Goal: Task Accomplishment & Management: Use online tool/utility

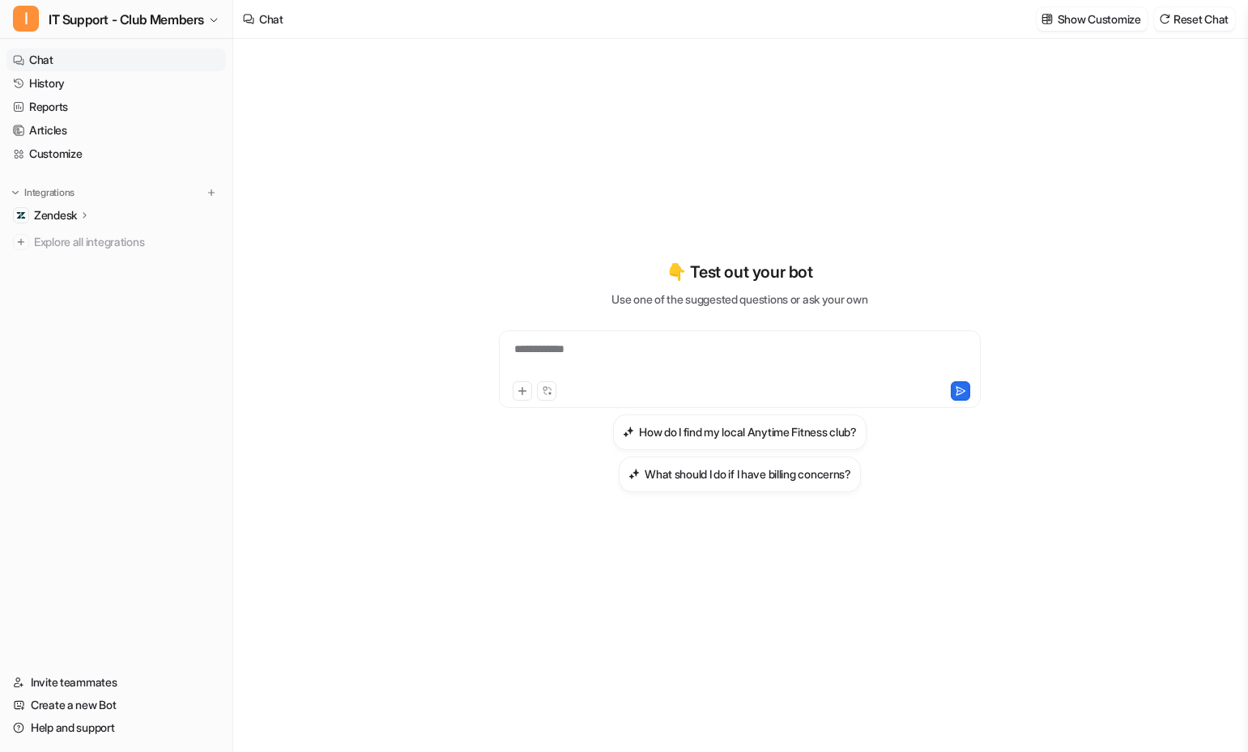
click at [68, 215] on p "Zendesk" at bounding box center [55, 215] width 43 height 16
click at [79, 288] on p "AI Agent" at bounding box center [68, 286] width 43 height 16
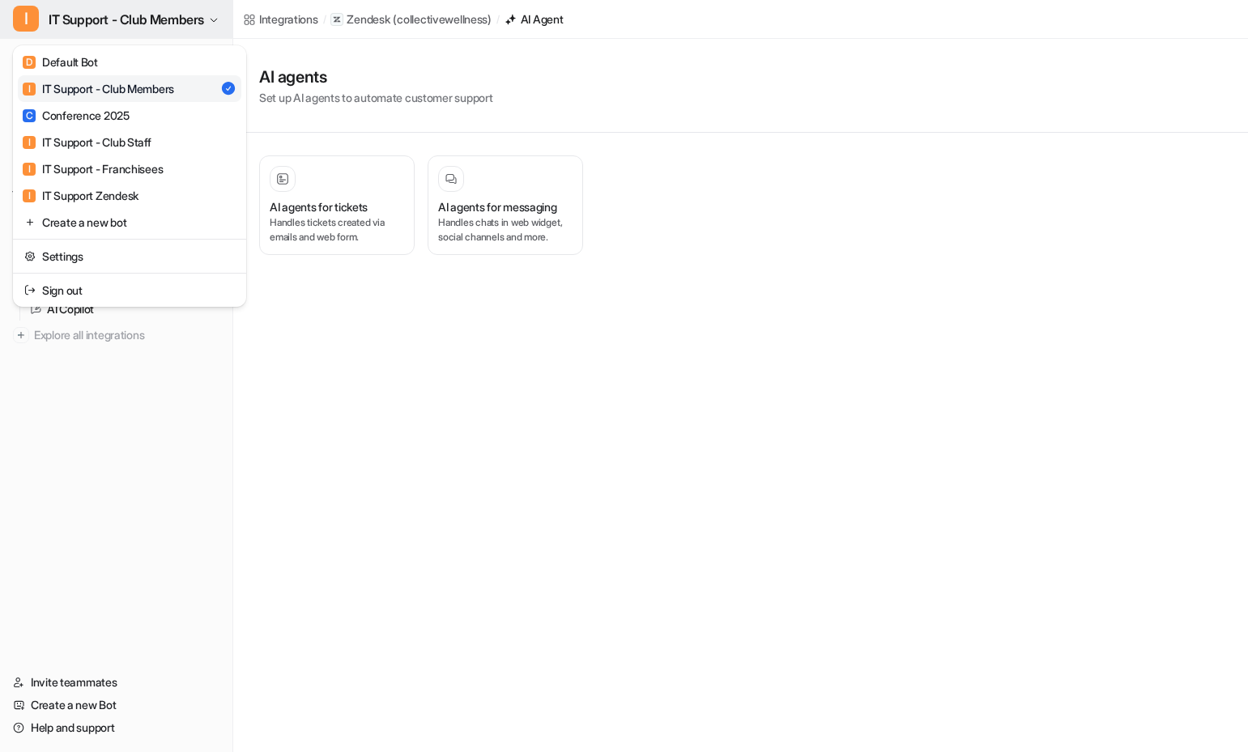
click at [80, 15] on span "IT Support - Club Members" at bounding box center [127, 19] width 156 height 23
click at [174, 89] on div "I IT Support - Club Members" at bounding box center [98, 88] width 151 height 17
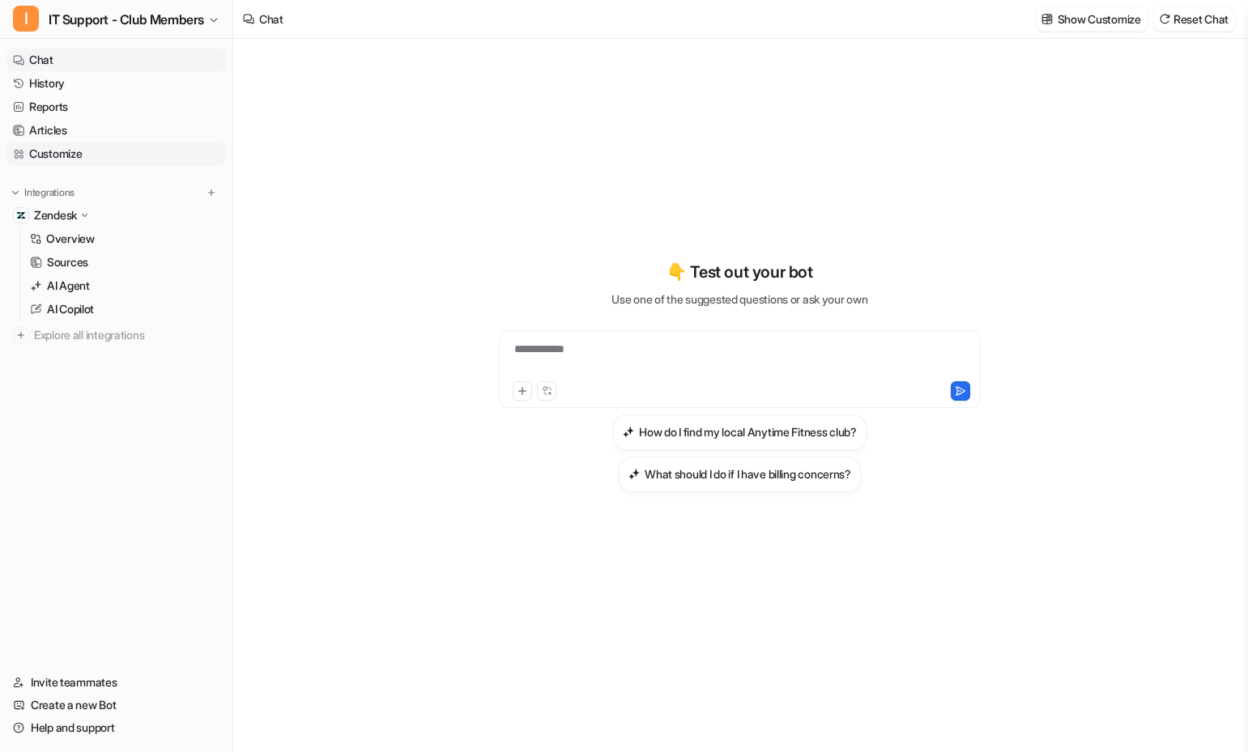
click at [77, 153] on link "Customize" at bounding box center [116, 154] width 220 height 23
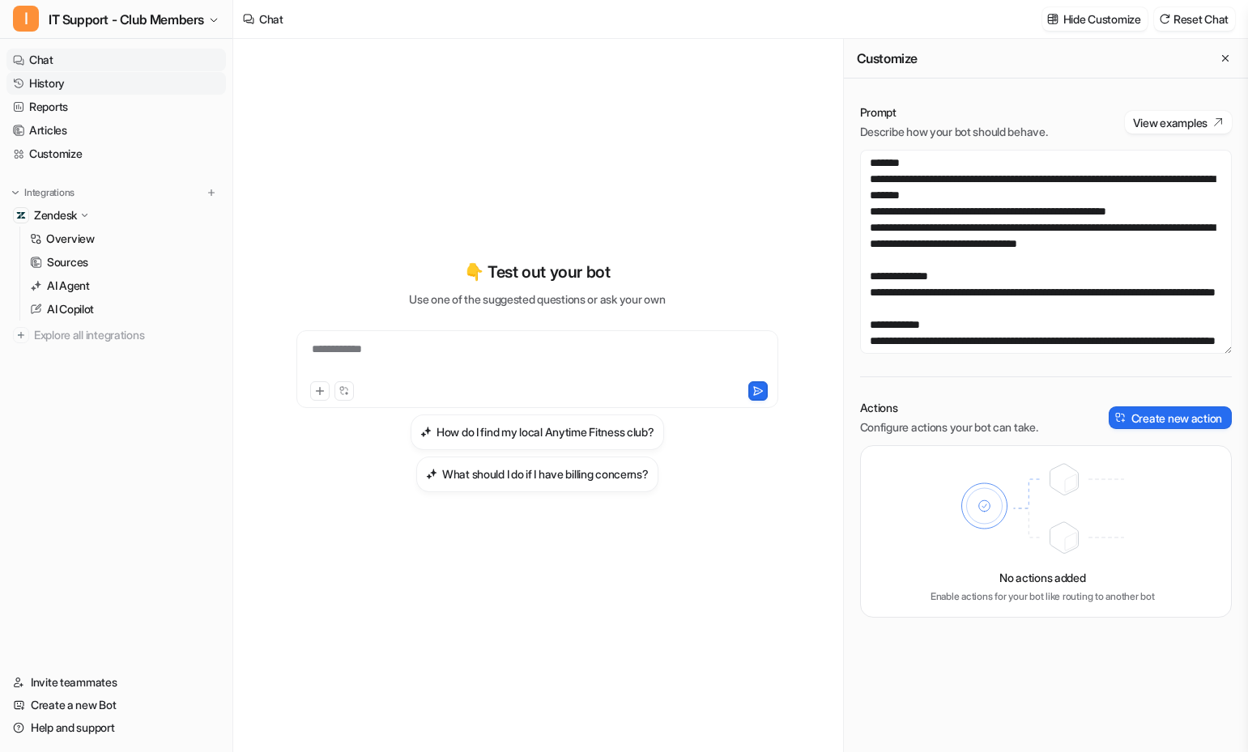
click at [70, 92] on link "History" at bounding box center [116, 83] width 220 height 23
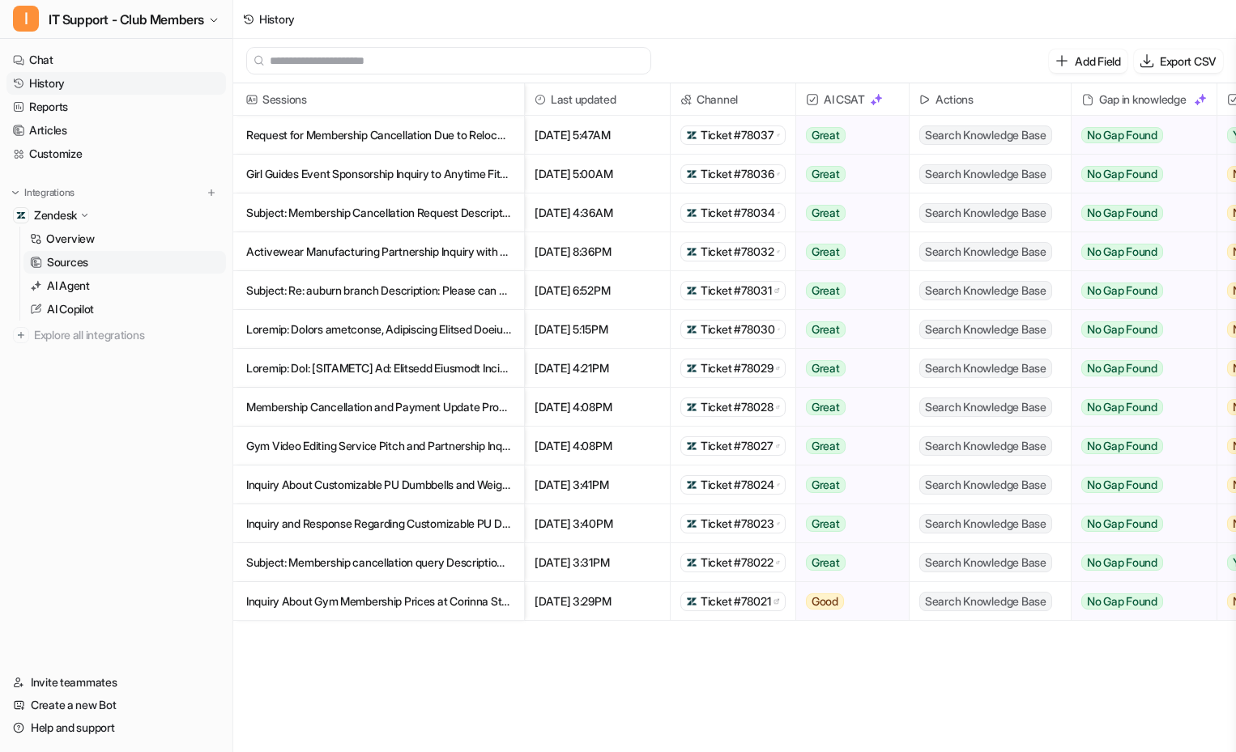
click at [78, 268] on p "Sources" at bounding box center [67, 262] width 41 height 16
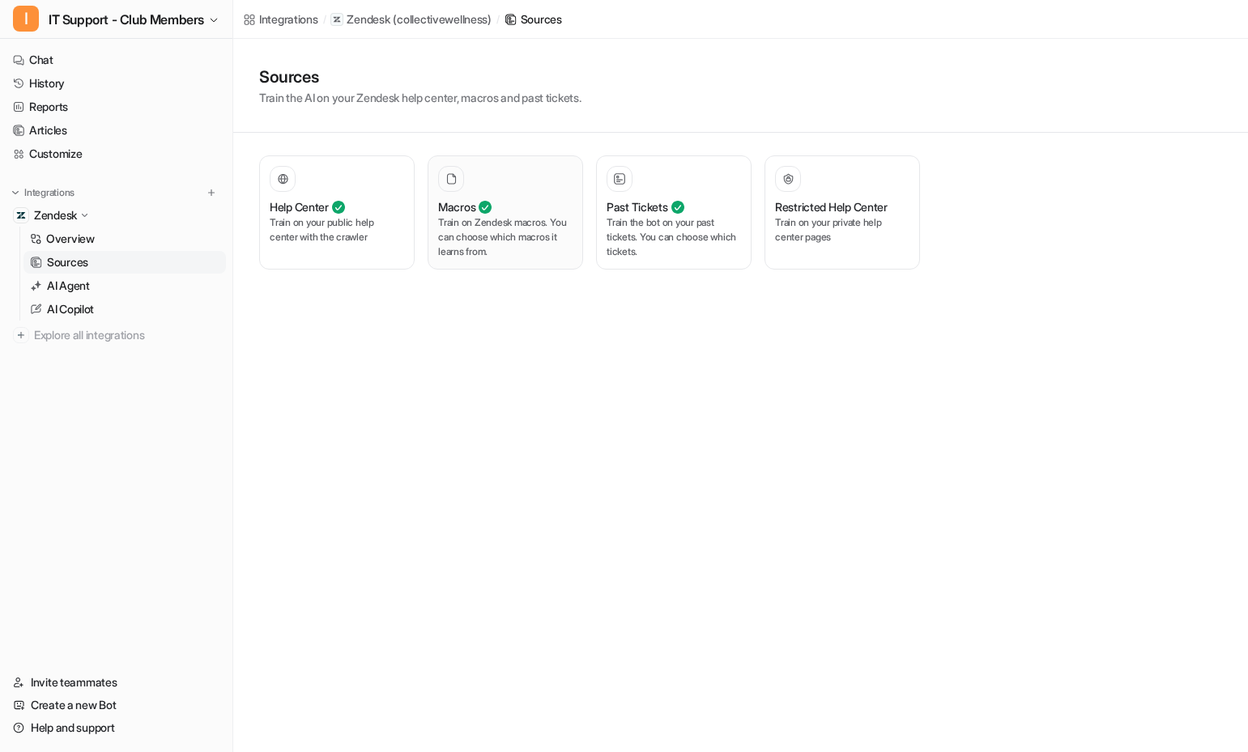
click at [516, 241] on p "Train on Zendesk macros. You can choose which macros it learns from." at bounding box center [505, 237] width 134 height 44
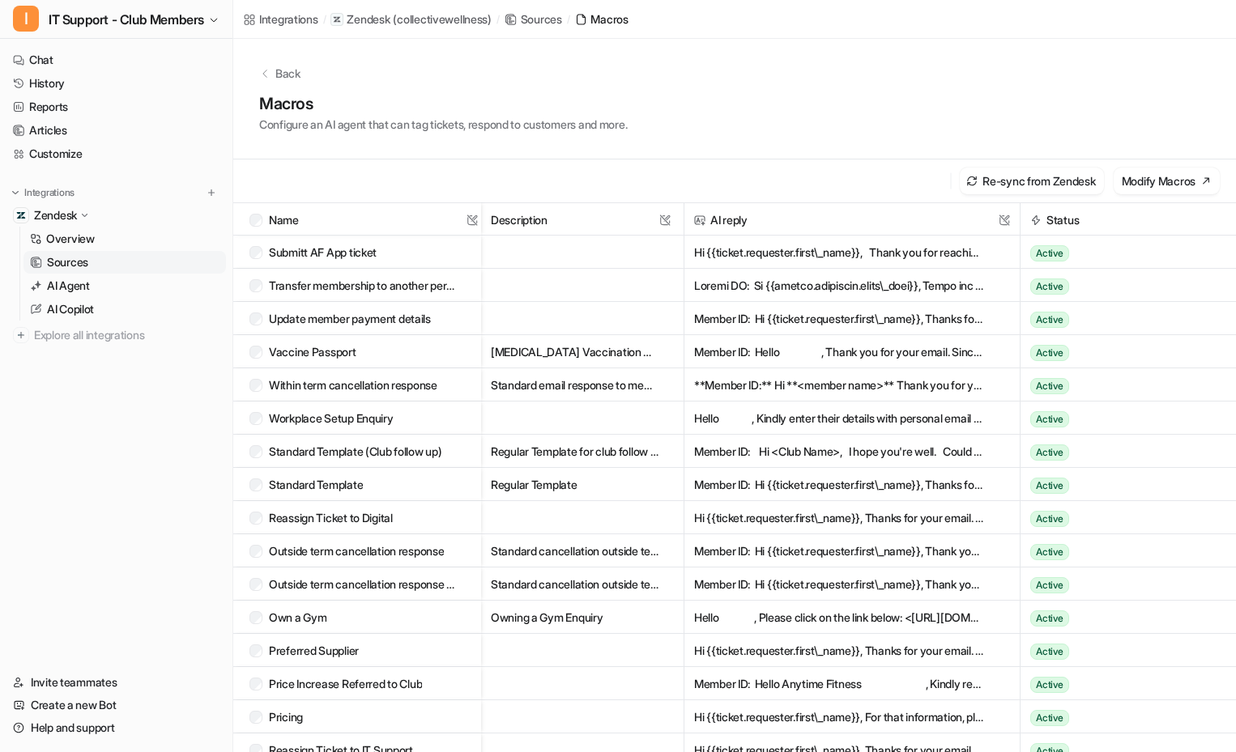
click at [1111, 246] on button "Active" at bounding box center [1120, 252] width 180 height 33
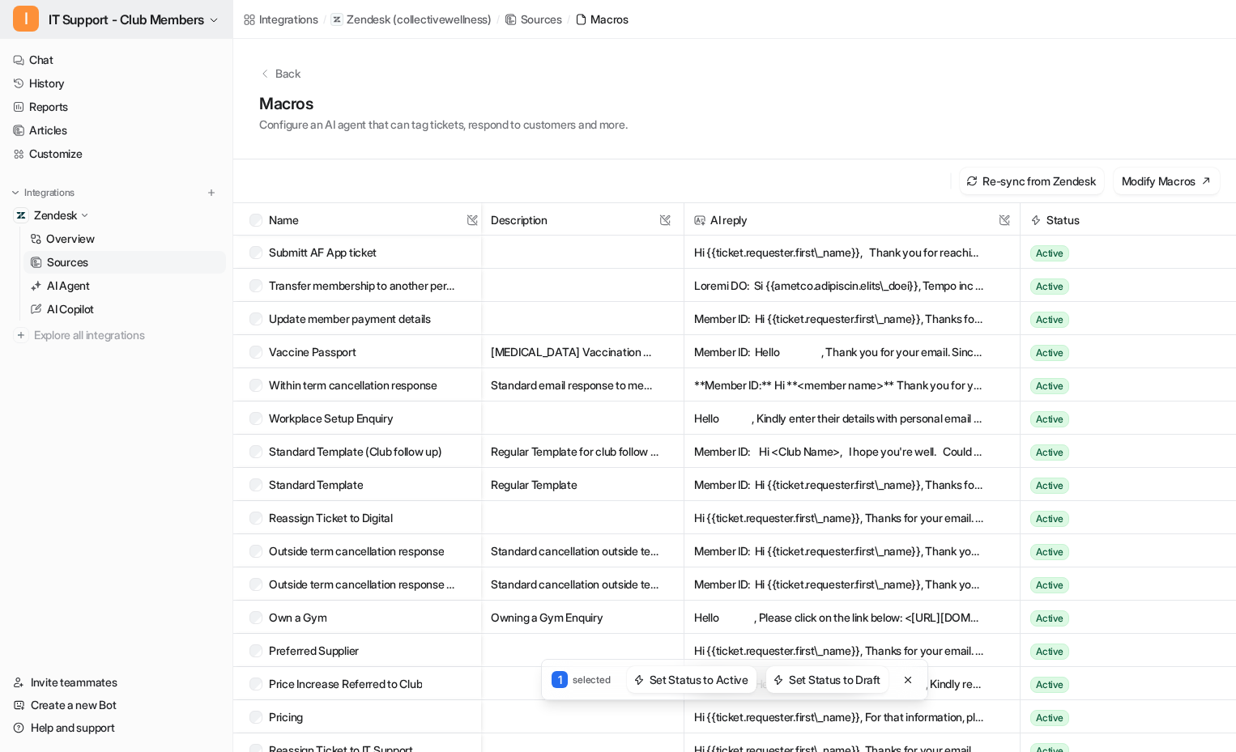
click at [177, 15] on span "IT Support - Club Members" at bounding box center [127, 19] width 156 height 23
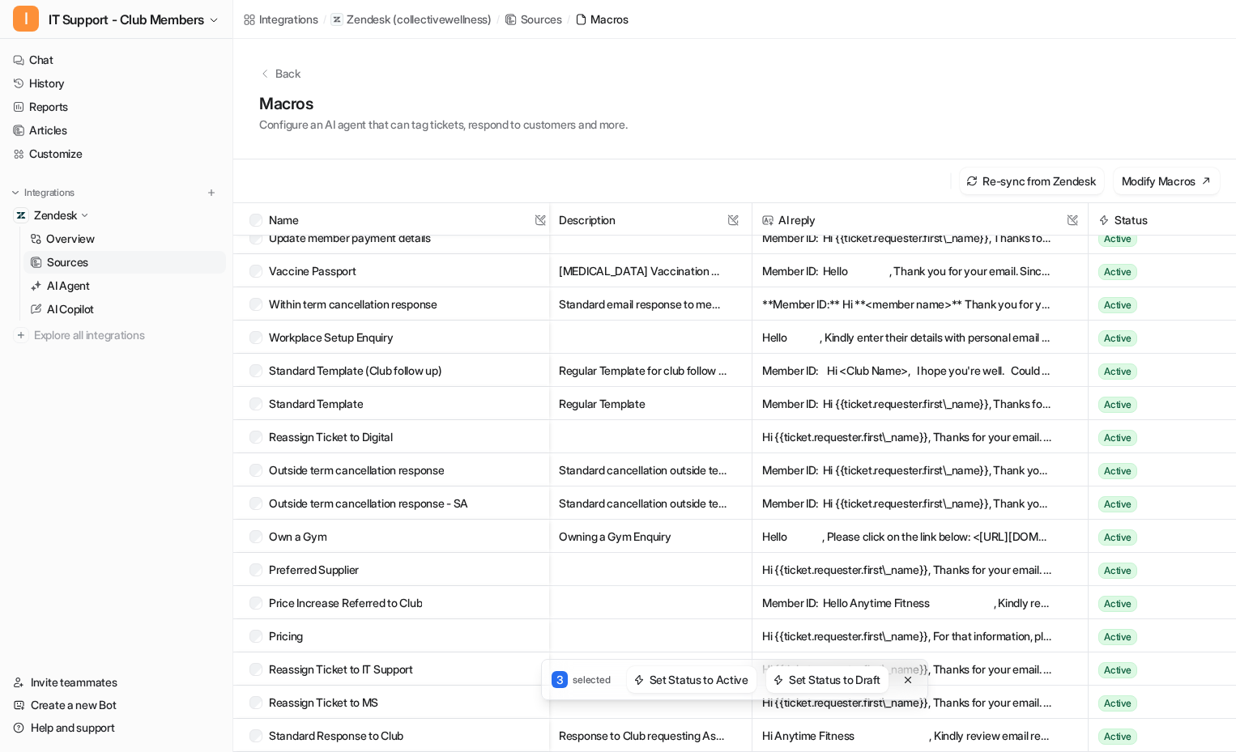
click at [548, 232] on div at bounding box center [545, 219] width 8 height 32
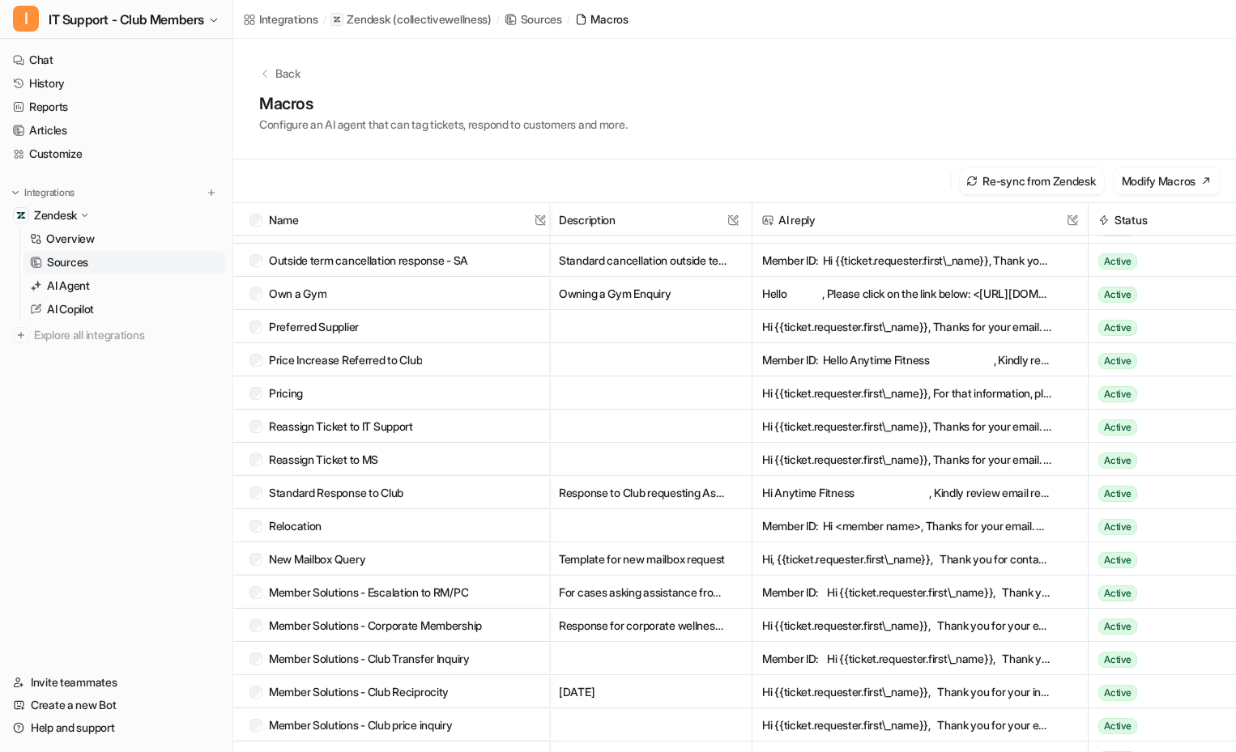
scroll to position [0, 0]
